Goal: Task Accomplishment & Management: Complete application form

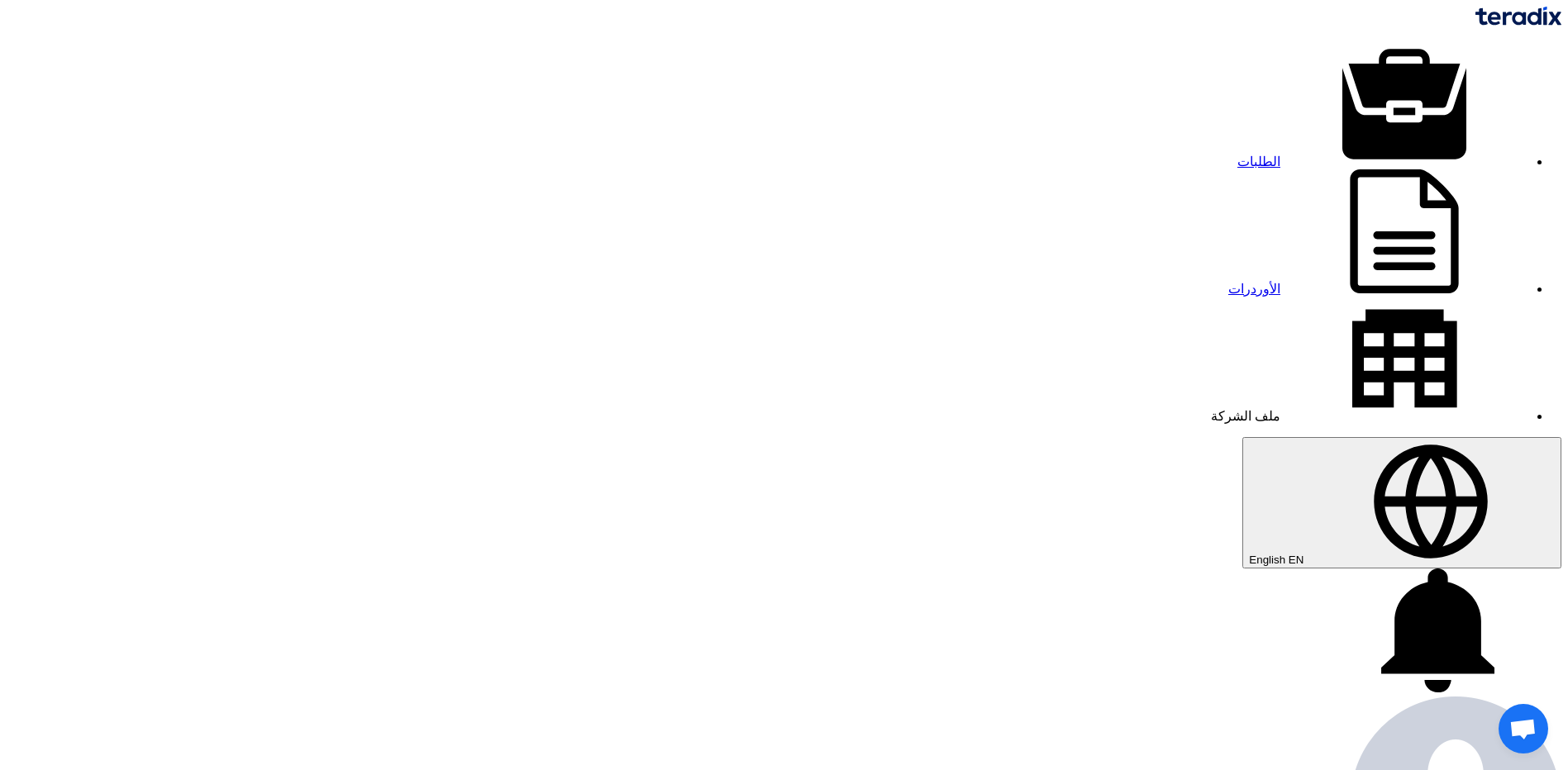
click at [1476, 25] on img at bounding box center [1518, 16] width 86 height 19
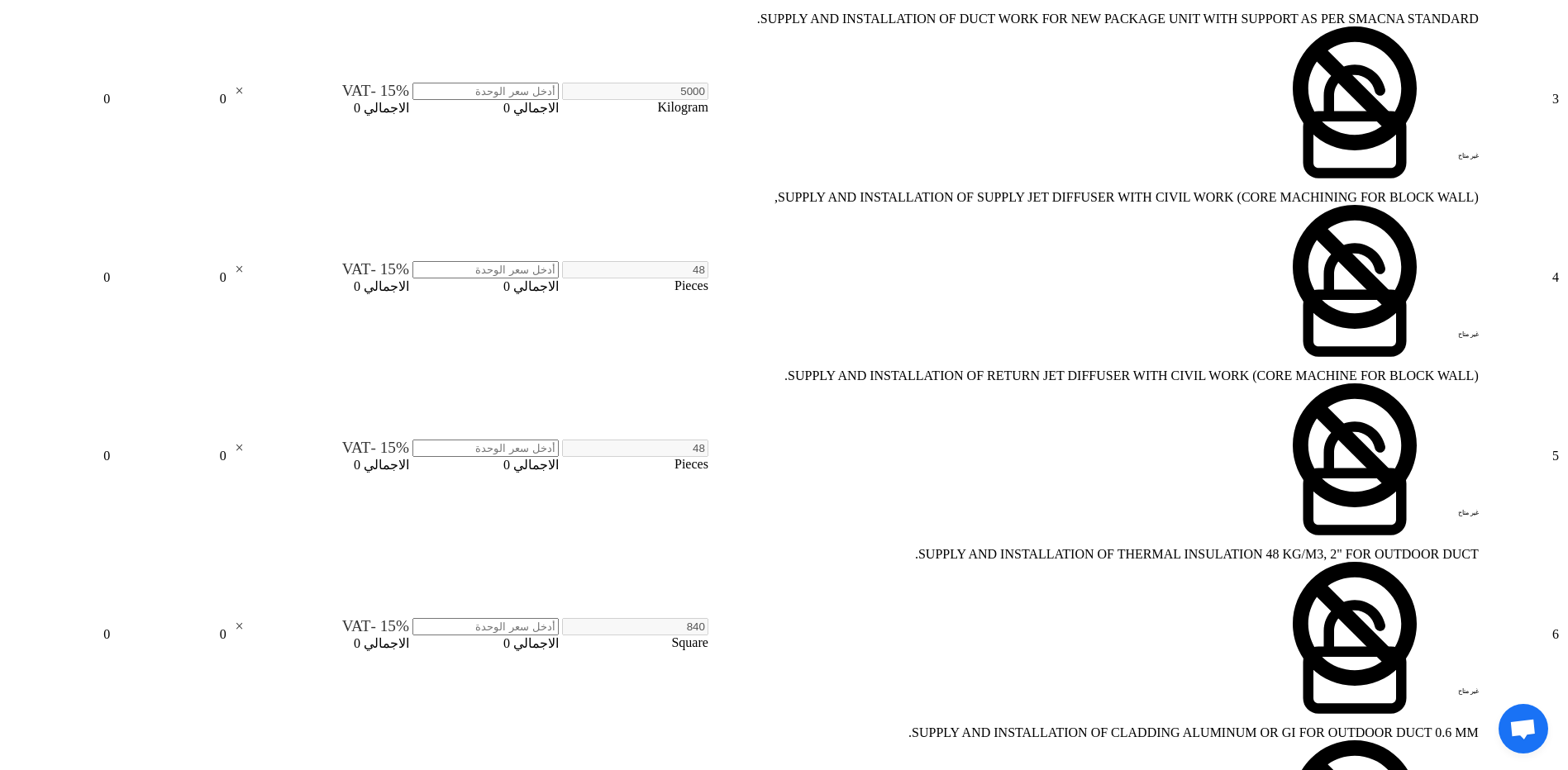
scroll to position [1570, 0]
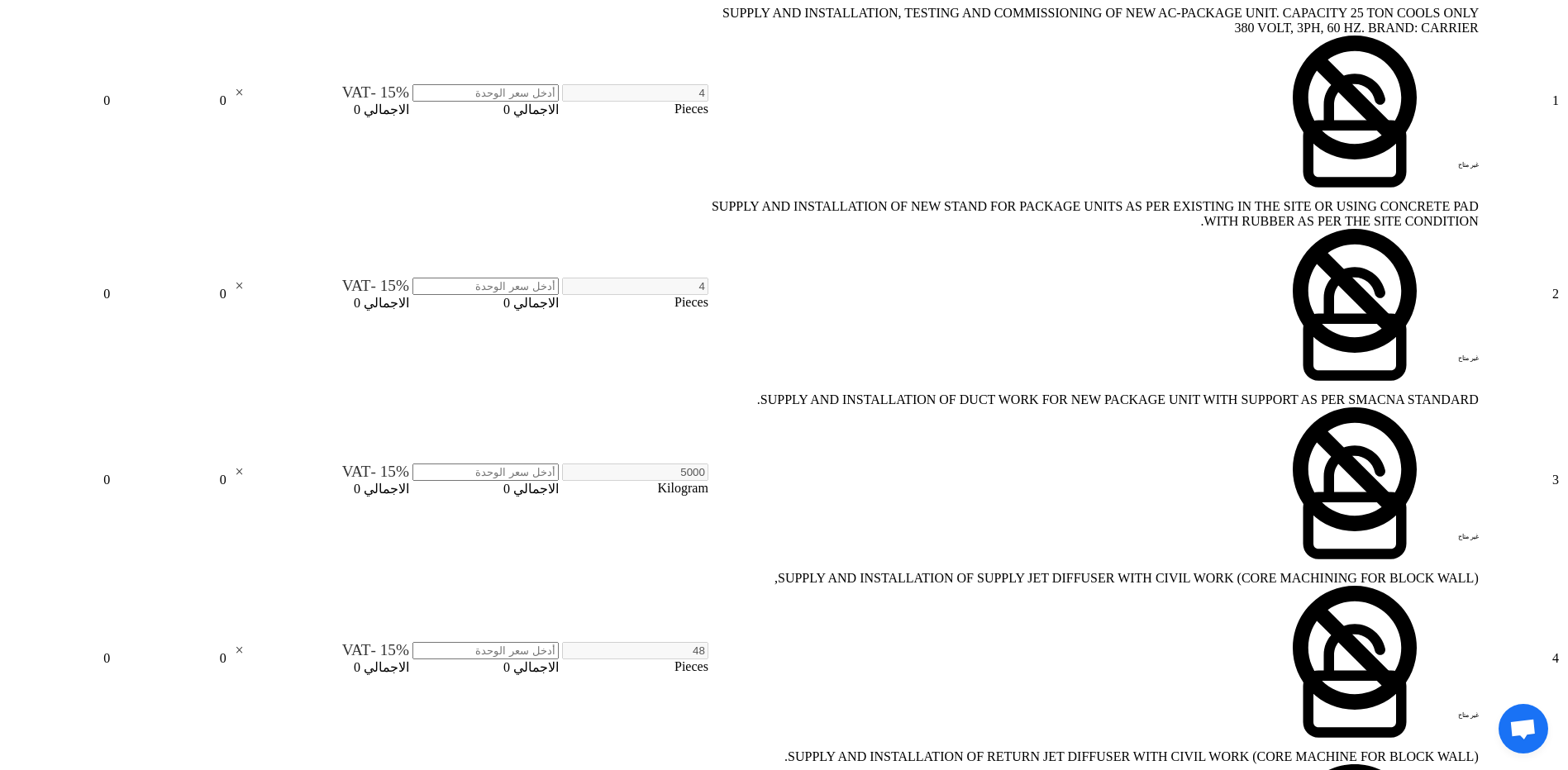
scroll to position [744, 0]
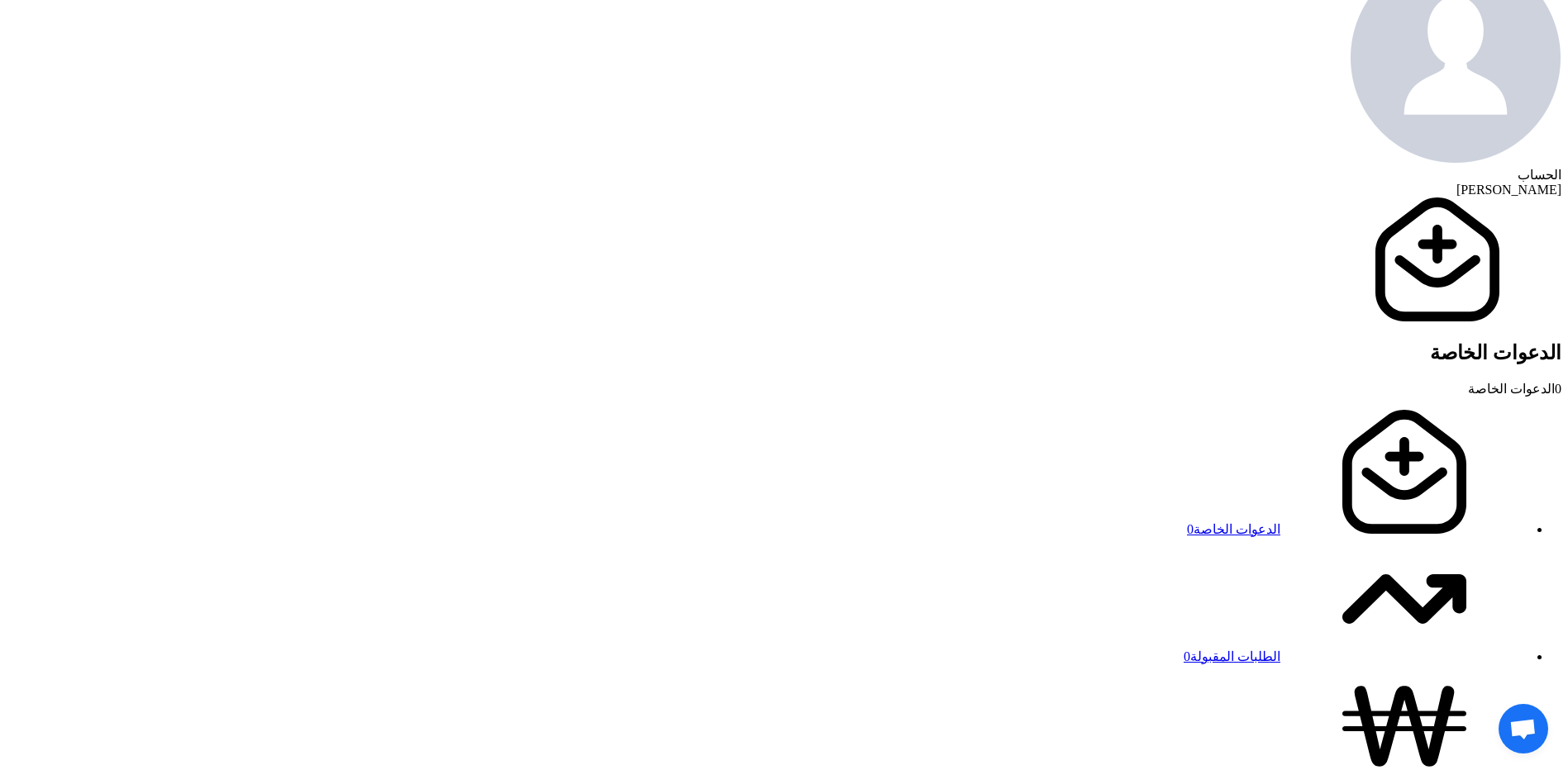
scroll to position [0, 0]
